Goal: Download file/media

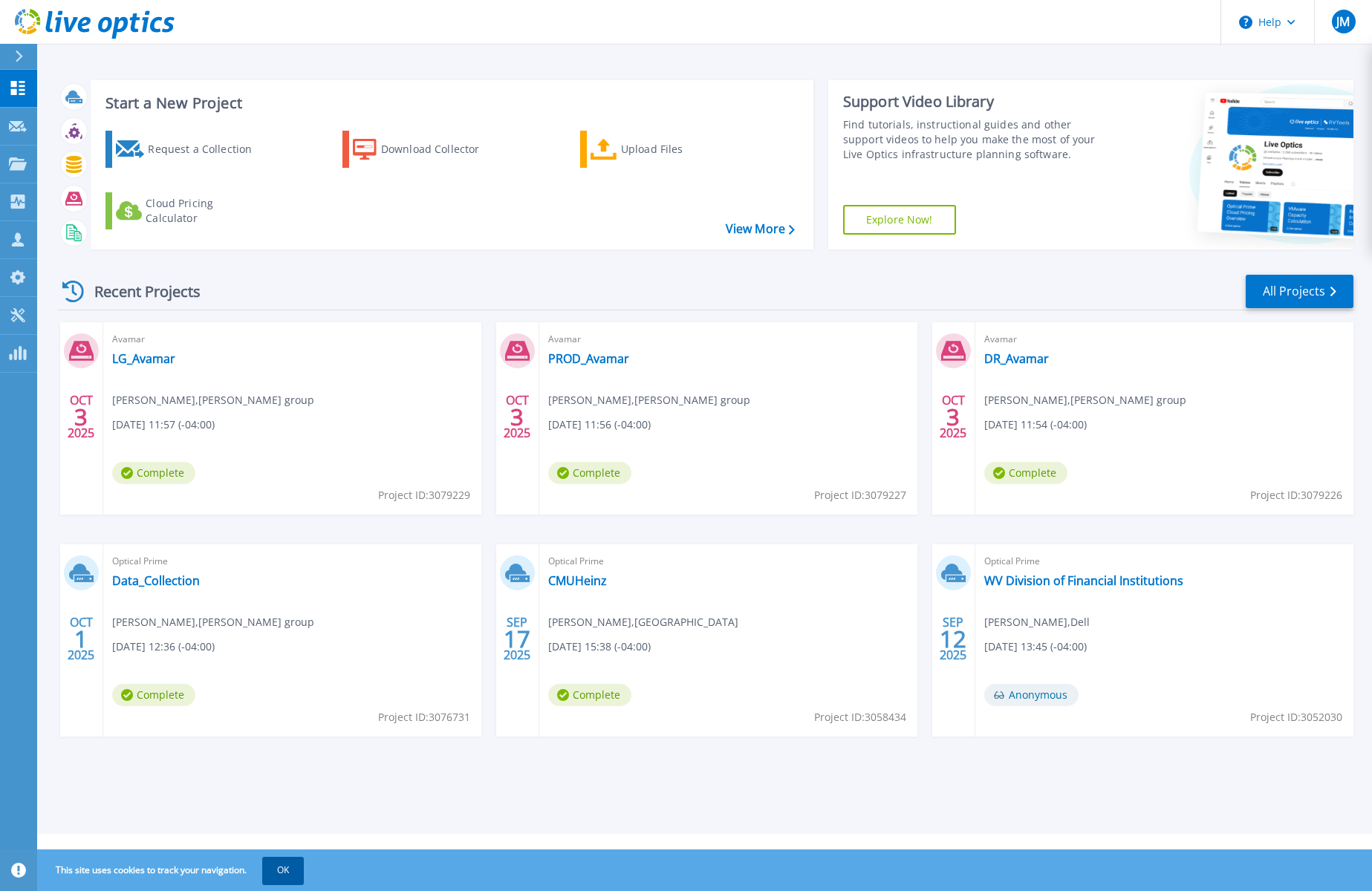
click at [284, 870] on button "OK" at bounding box center [283, 870] width 42 height 27
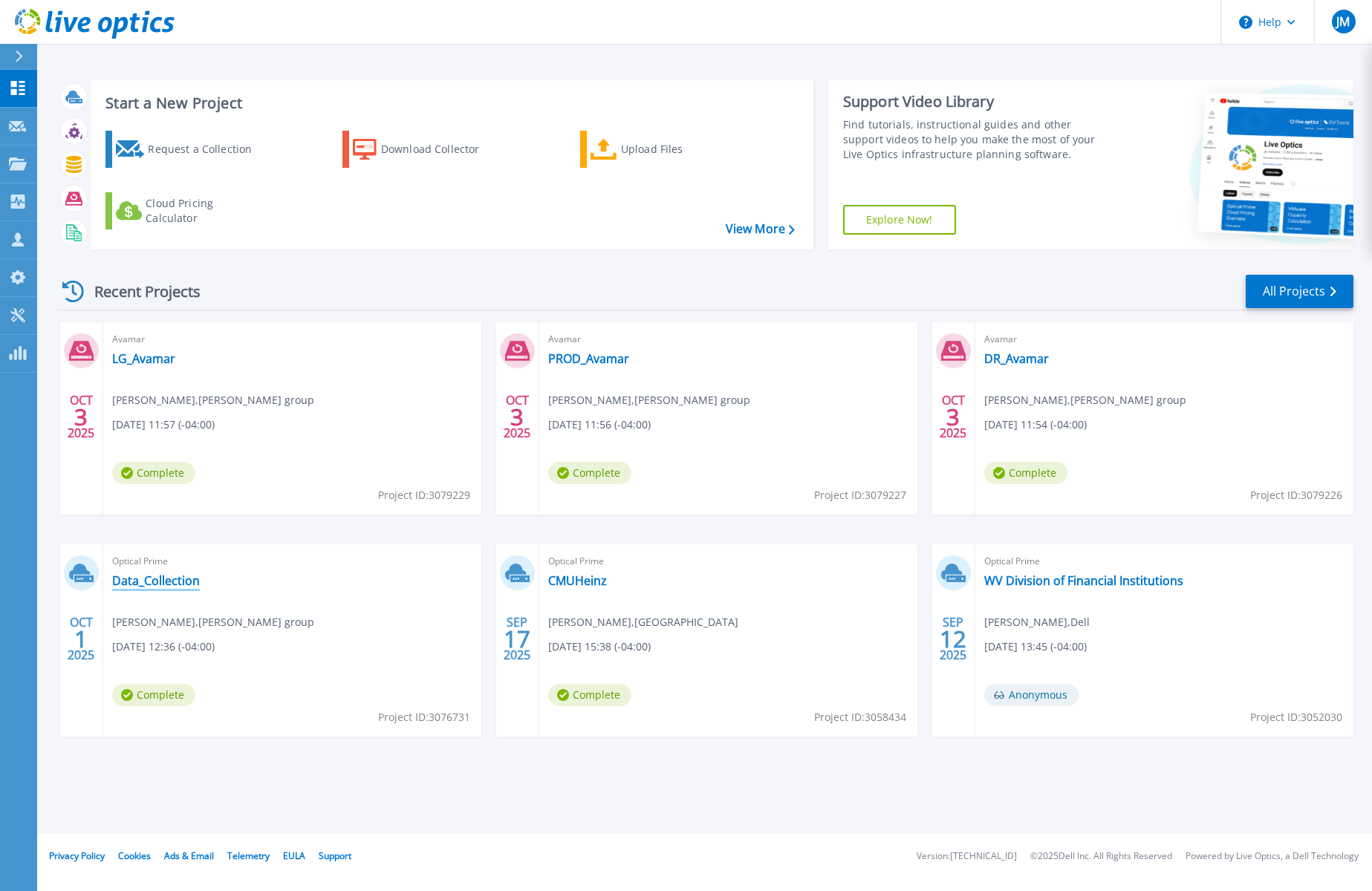
click at [170, 577] on link "Data_Collection" at bounding box center [156, 581] width 88 height 15
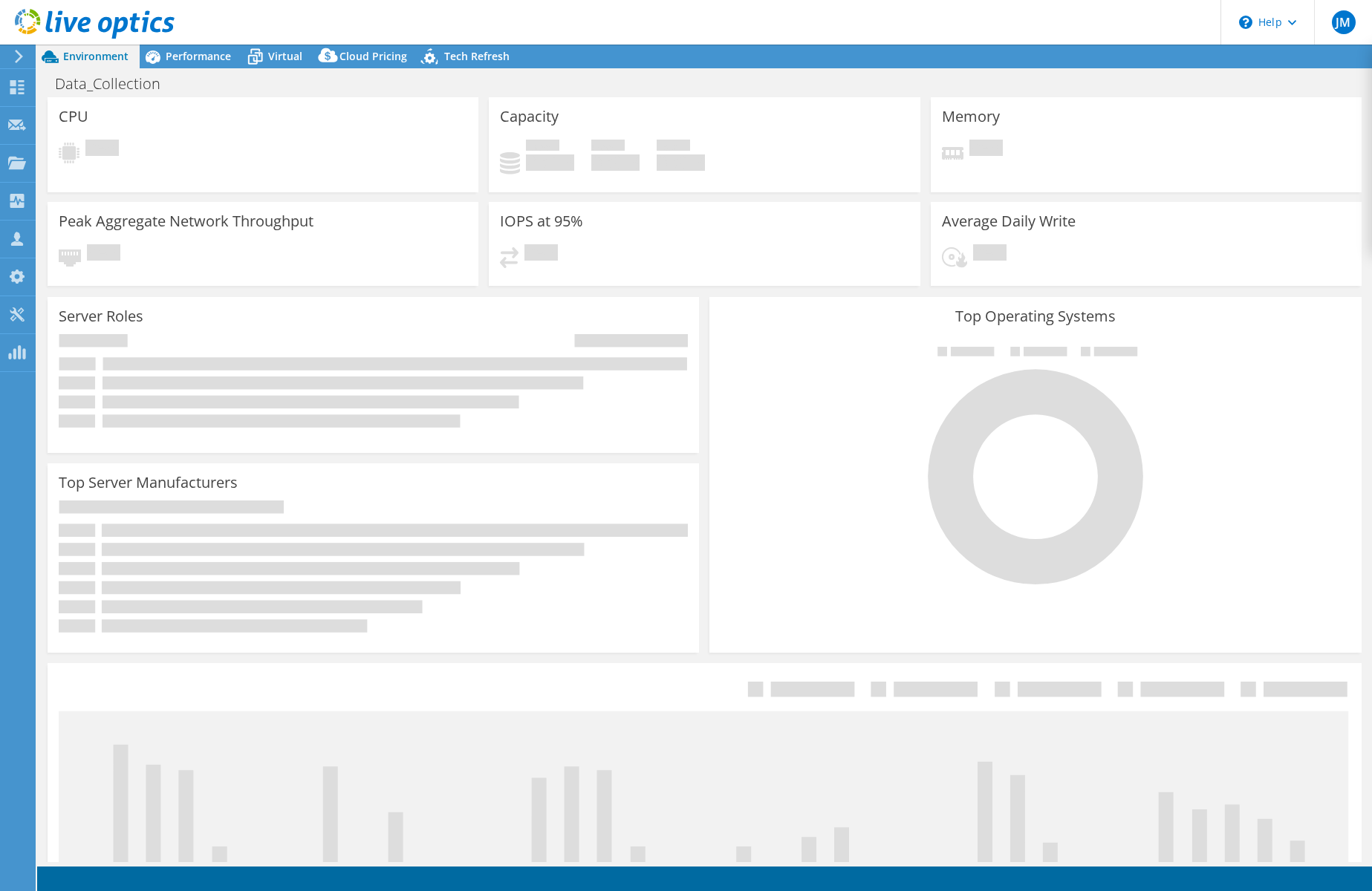
select select "USD"
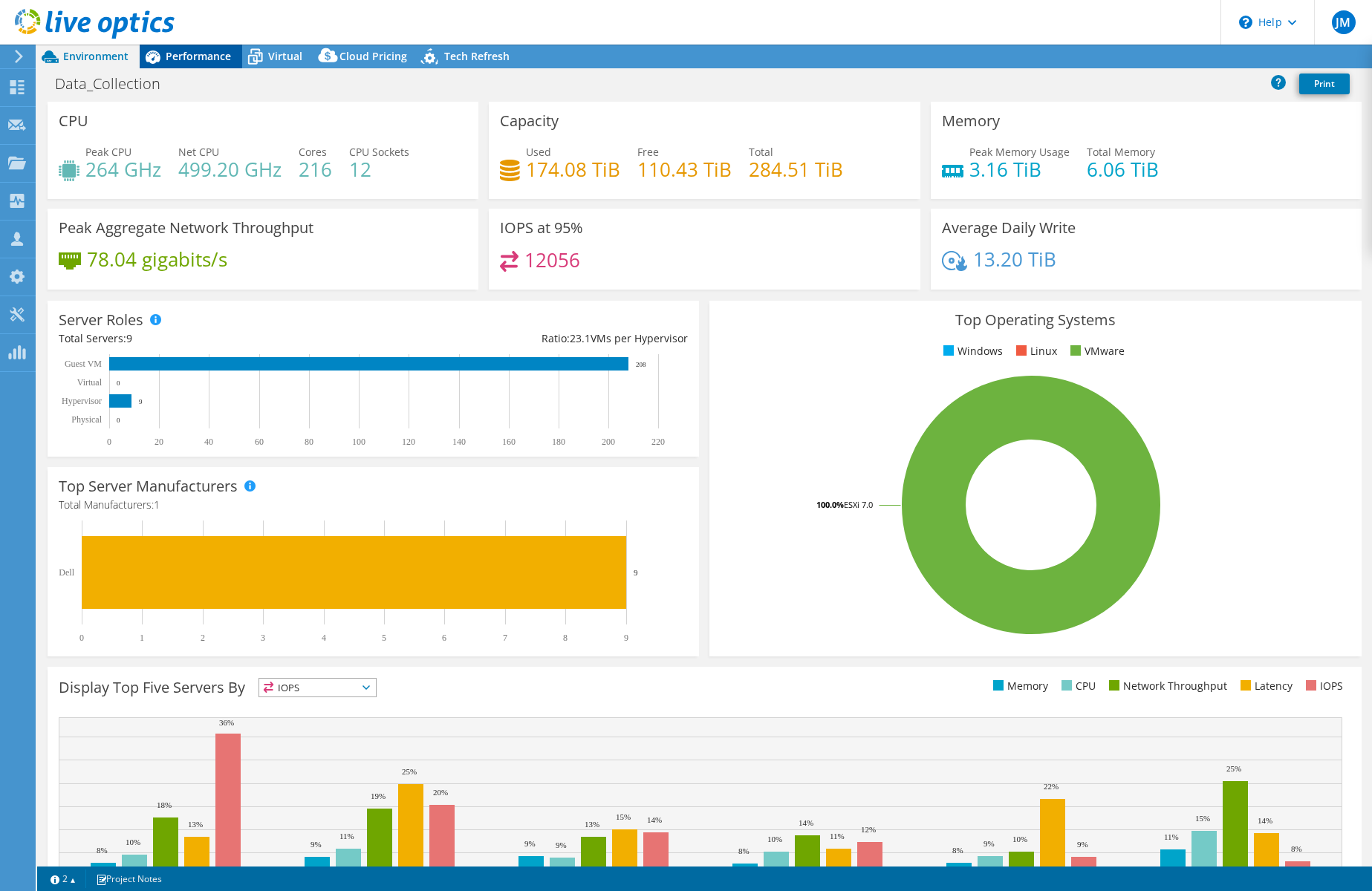
click at [183, 59] on span "Performance" at bounding box center [198, 56] width 66 height 14
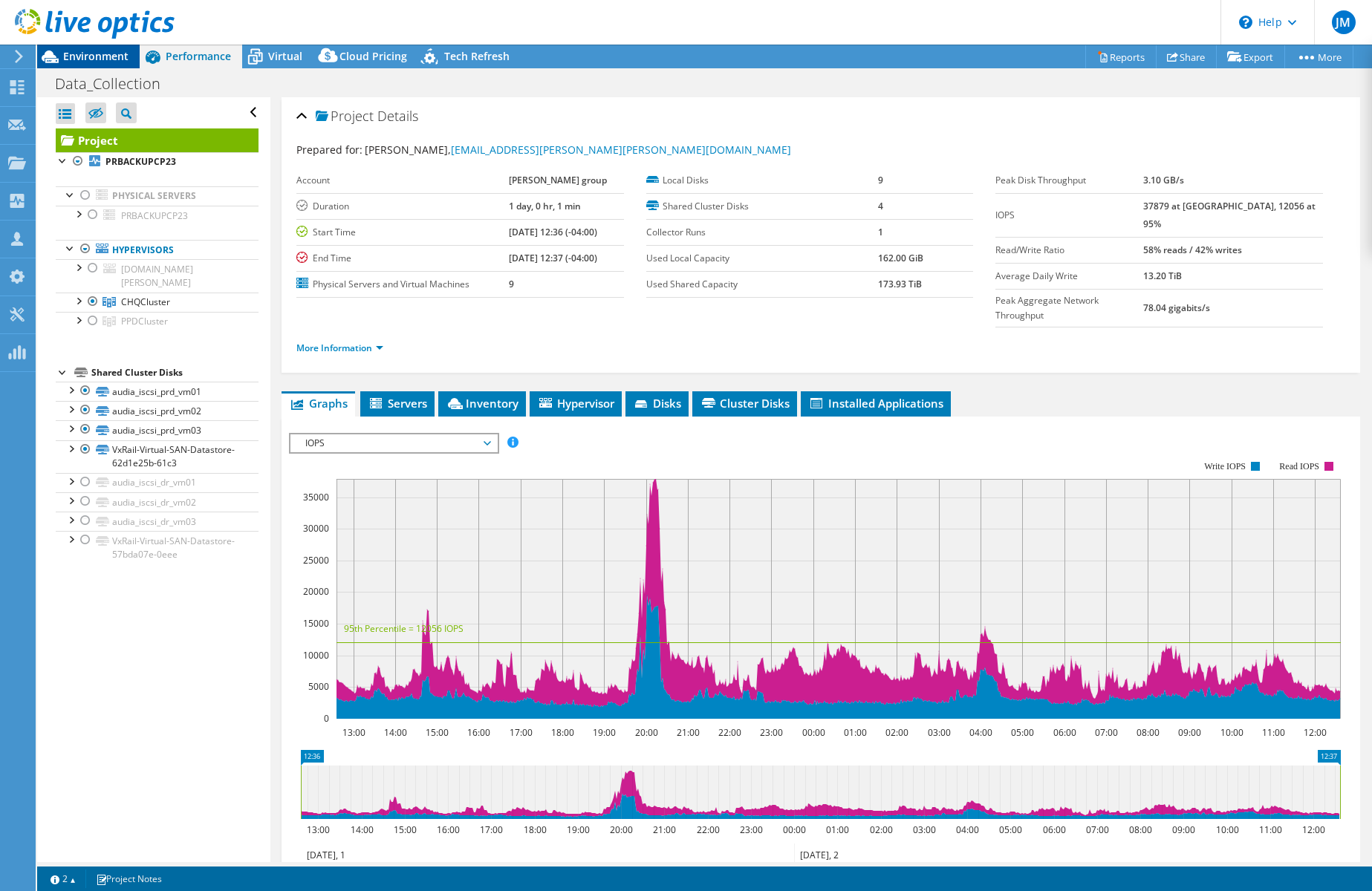
click at [94, 56] on span "Environment" at bounding box center [96, 56] width 66 height 14
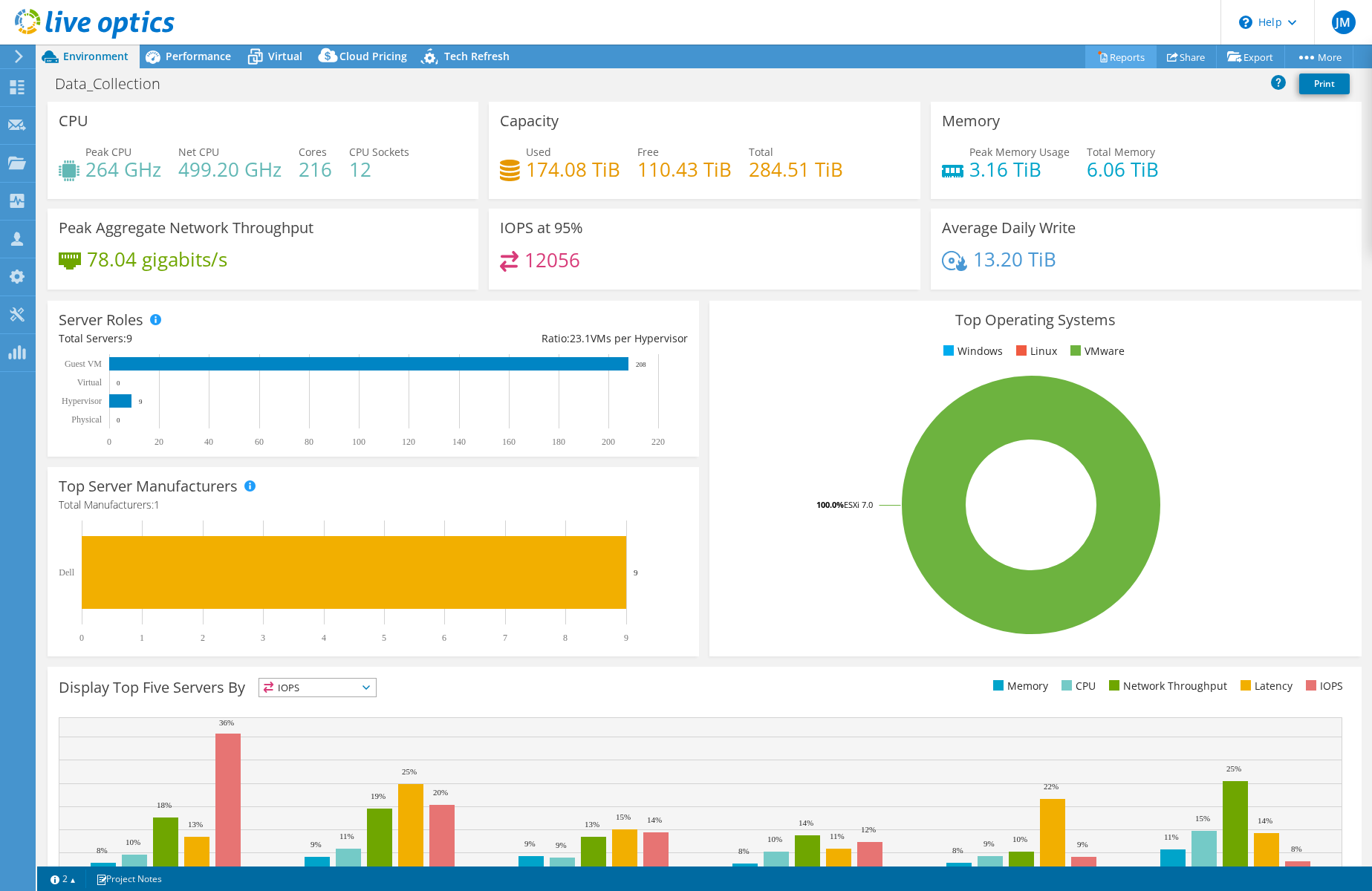
click at [1097, 55] on icon at bounding box center [1103, 57] width 11 height 11
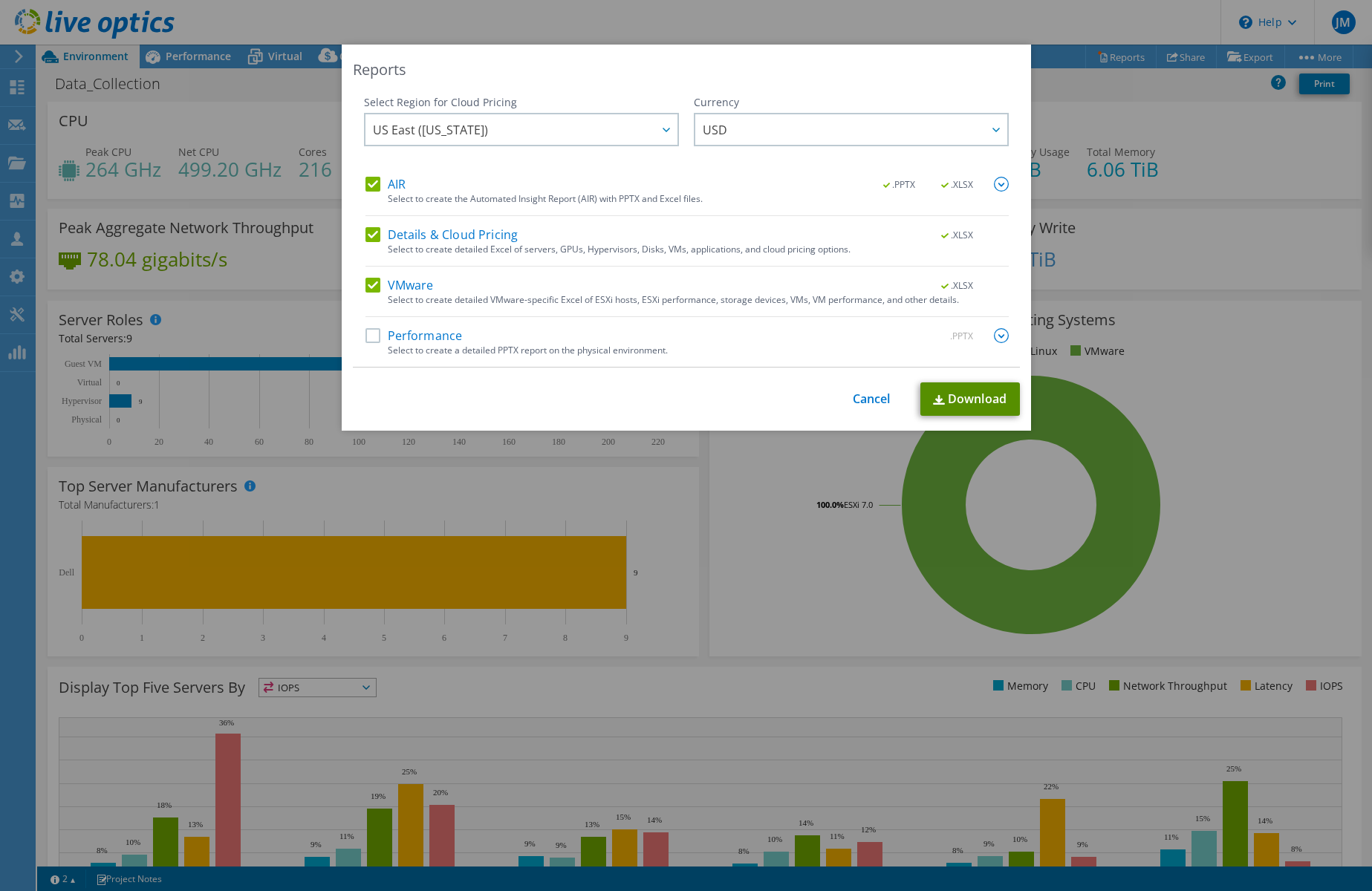
click at [973, 400] on link "Download" at bounding box center [970, 399] width 100 height 33
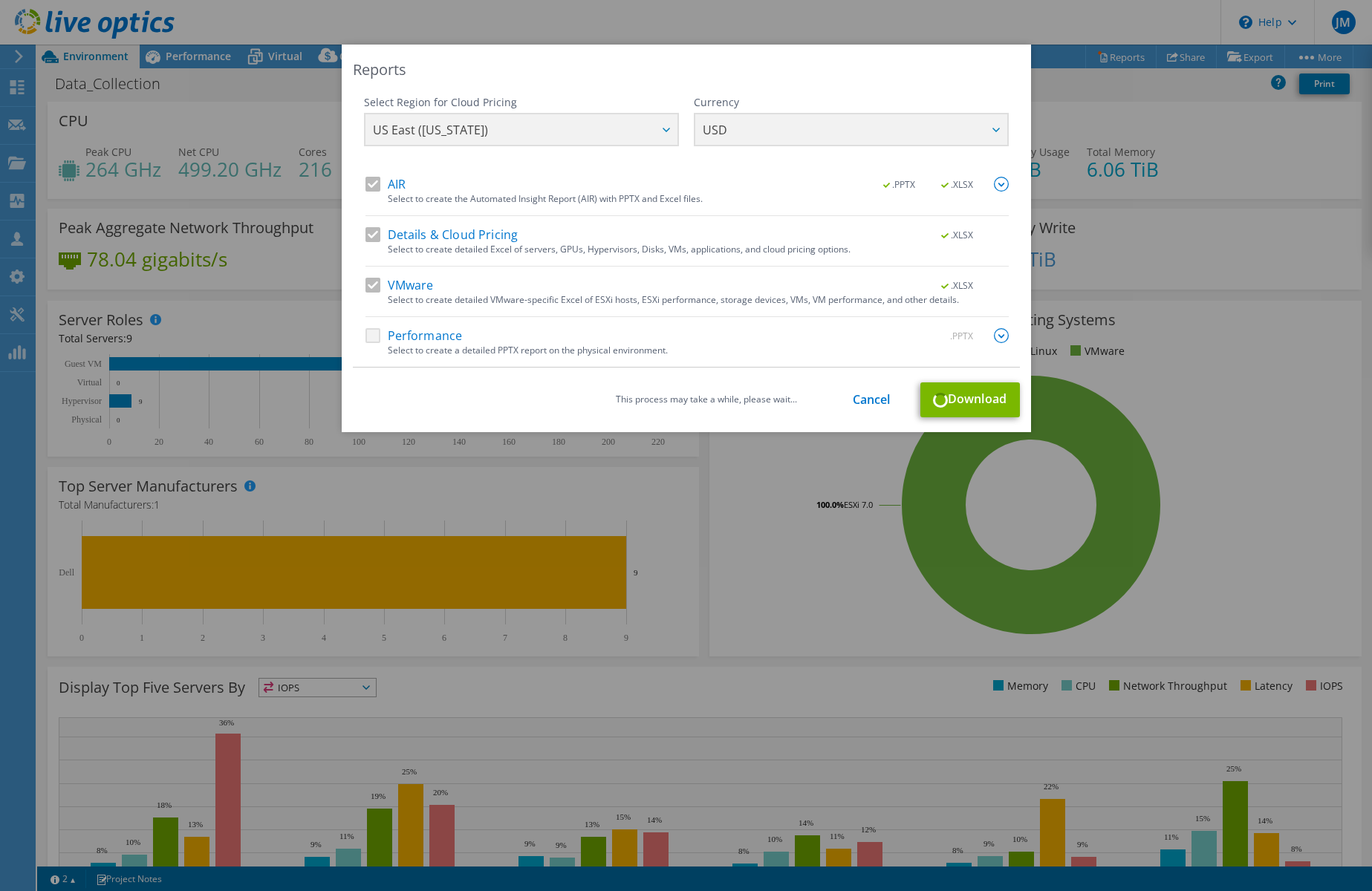
click at [953, 396] on div "This process may take a while, please wait... Cancel Download" at bounding box center [686, 400] width 667 height 35
click at [953, 397] on div "This process may take a while, please wait... Cancel Download" at bounding box center [686, 400] width 667 height 35
click at [941, 403] on div "This process may take a while, please wait... Cancel Download" at bounding box center [686, 400] width 667 height 35
click at [876, 424] on div "Reports Select Region for Cloud Pricing Asia Pacific ([GEOGRAPHIC_DATA]) [GEOGR…" at bounding box center [686, 238] width 689 height 387
click at [875, 419] on div "Reports Select Region for Cloud Pricing Asia Pacific ([GEOGRAPHIC_DATA]) [GEOGR…" at bounding box center [686, 238] width 689 height 387
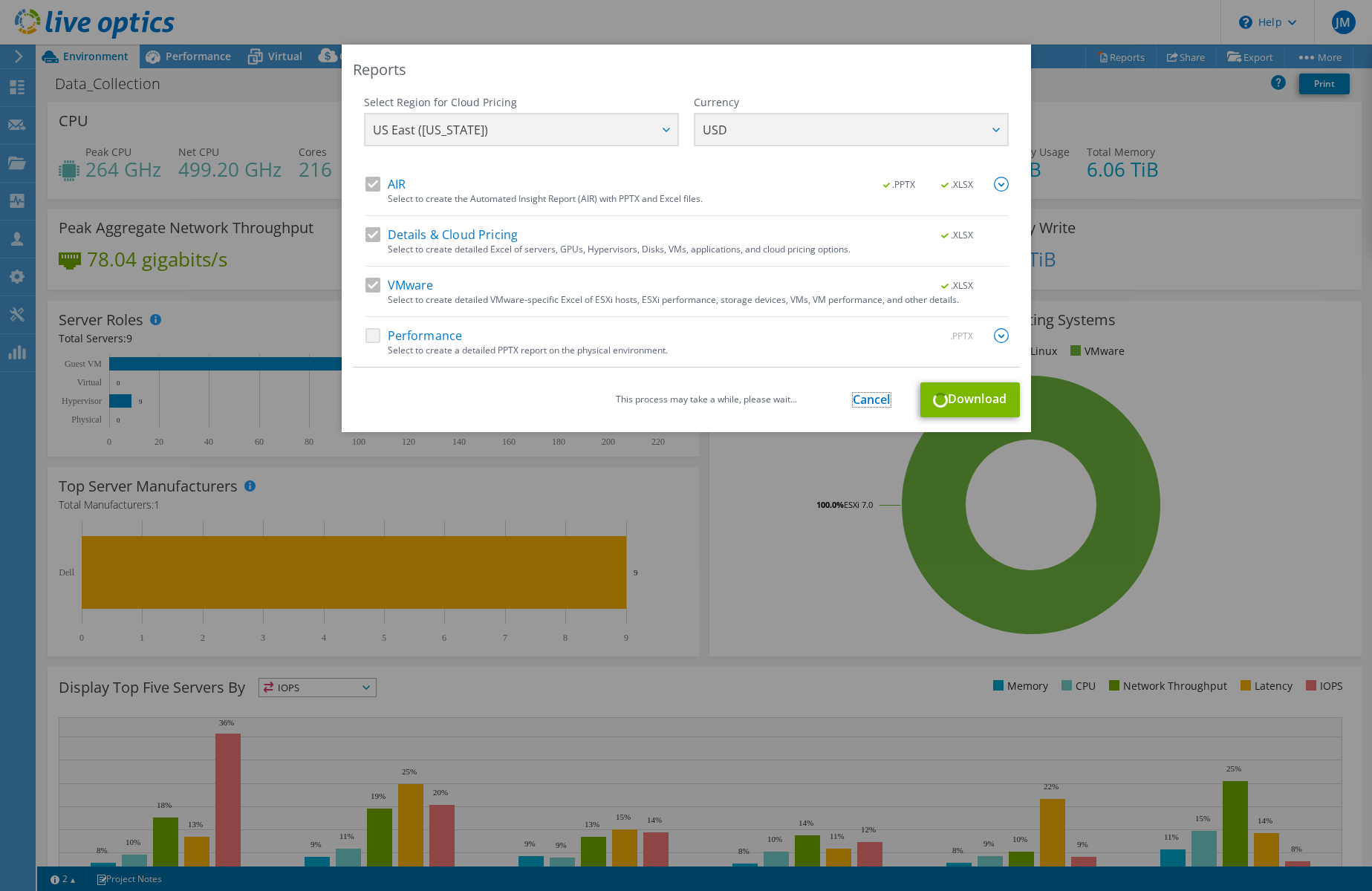
click at [866, 401] on link "Cancel" at bounding box center [871, 400] width 38 height 14
